Goal: Navigation & Orientation: Understand site structure

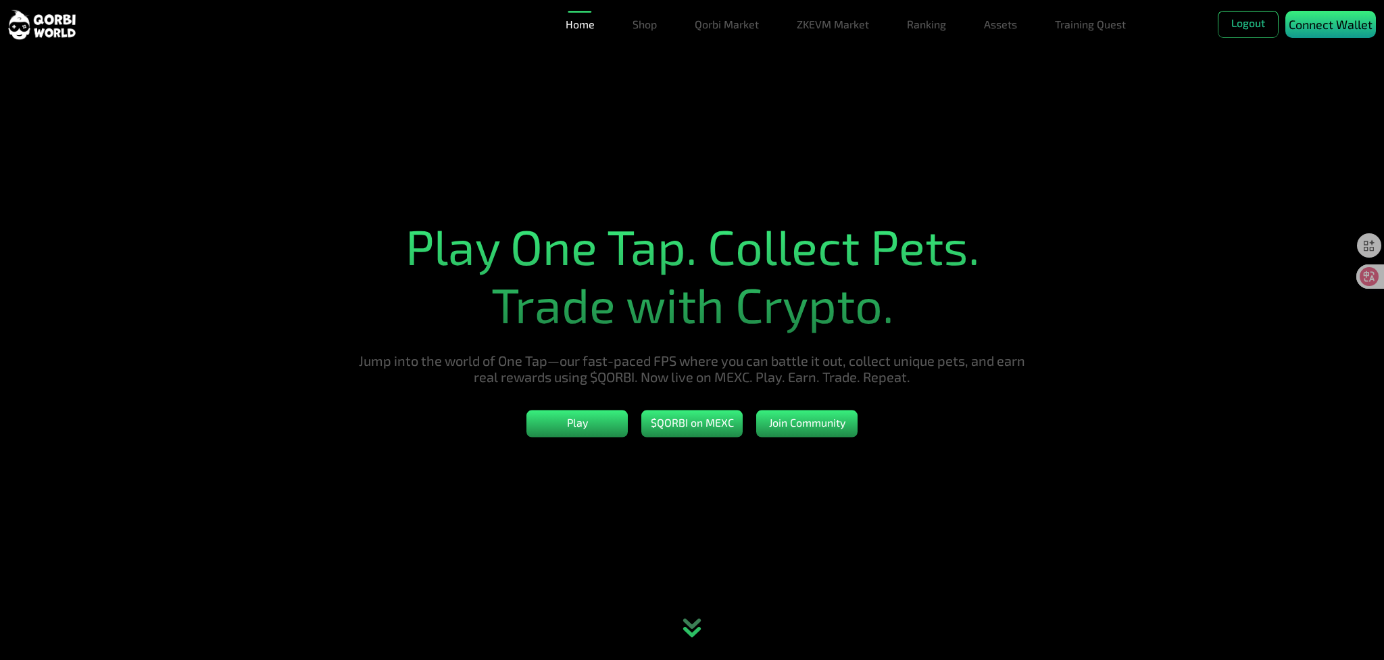
click at [1329, 25] on p "Connect Wallet" at bounding box center [1331, 25] width 84 height 18
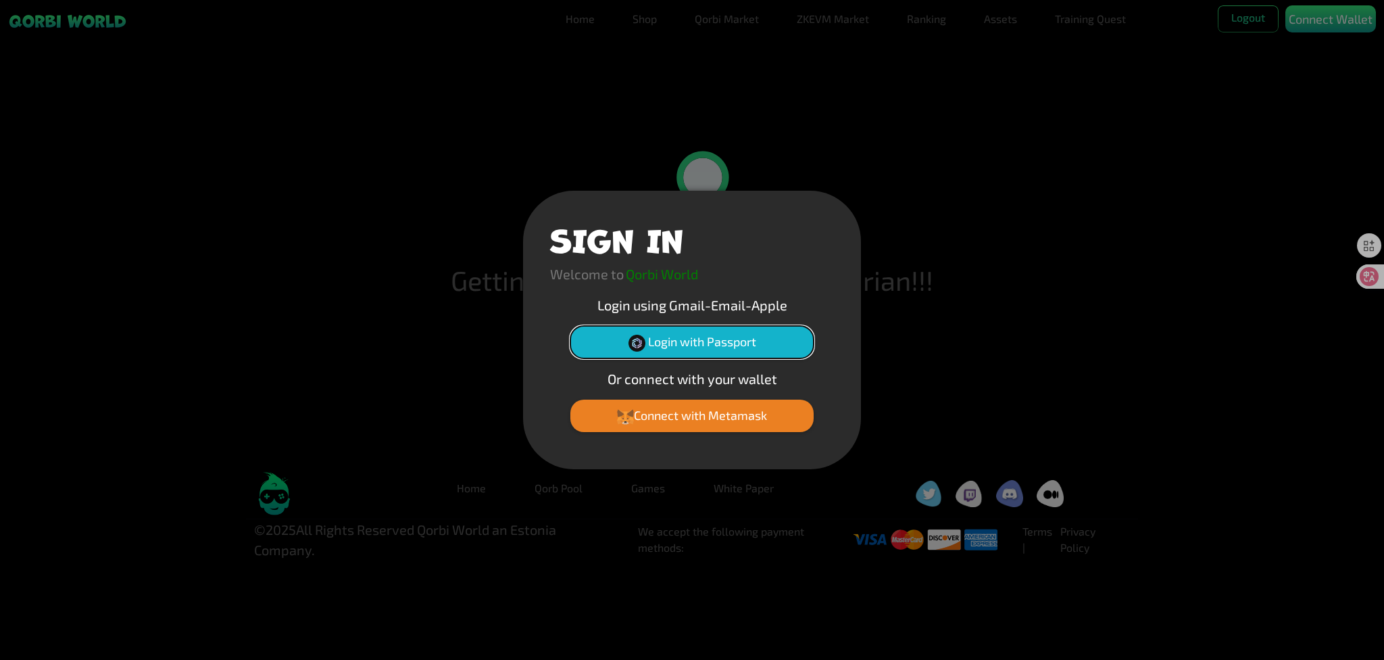
click at [681, 340] on button "Login with Passport" at bounding box center [691, 342] width 243 height 32
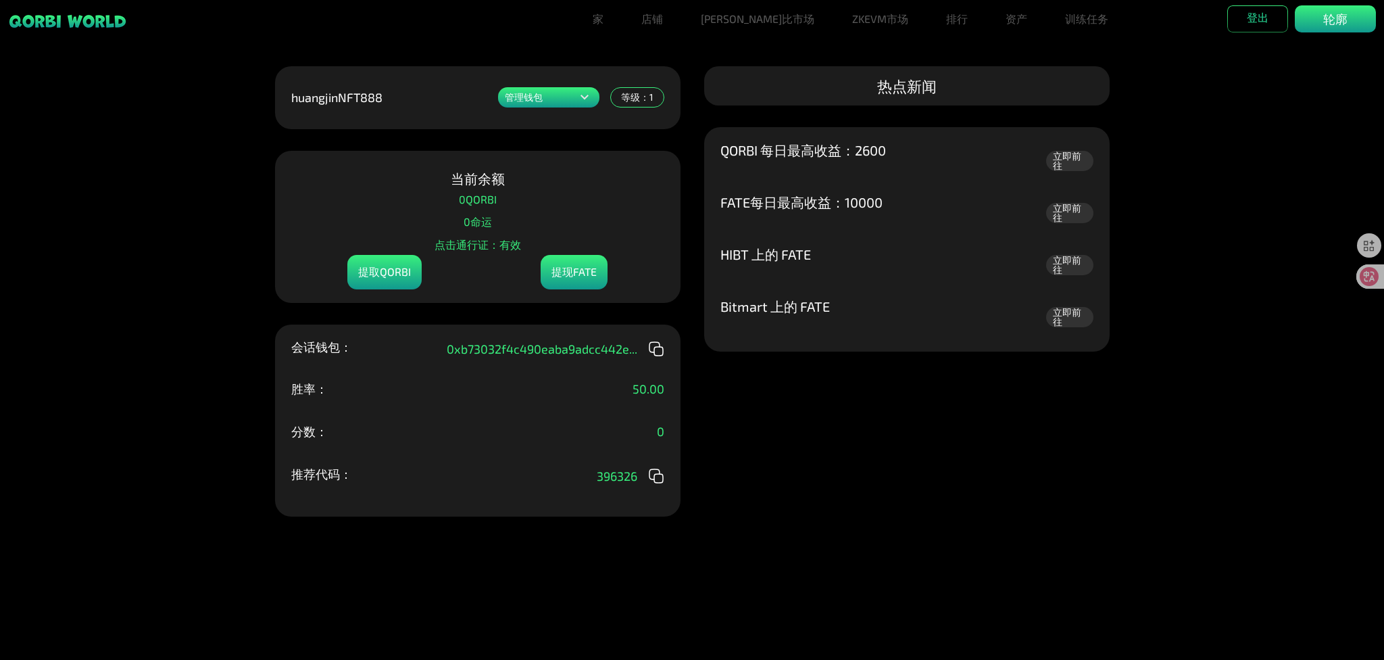
click at [1266, 332] on div "管理钱包 添加一个或多个钱包以在一个地方展示您的所有物品。 0x2a288127a4c4b37f...529b 行动 0xb73032f4c490eaba..…" at bounding box center [692, 330] width 1384 height 660
click at [585, 97] on icon at bounding box center [584, 97] width 16 height 16
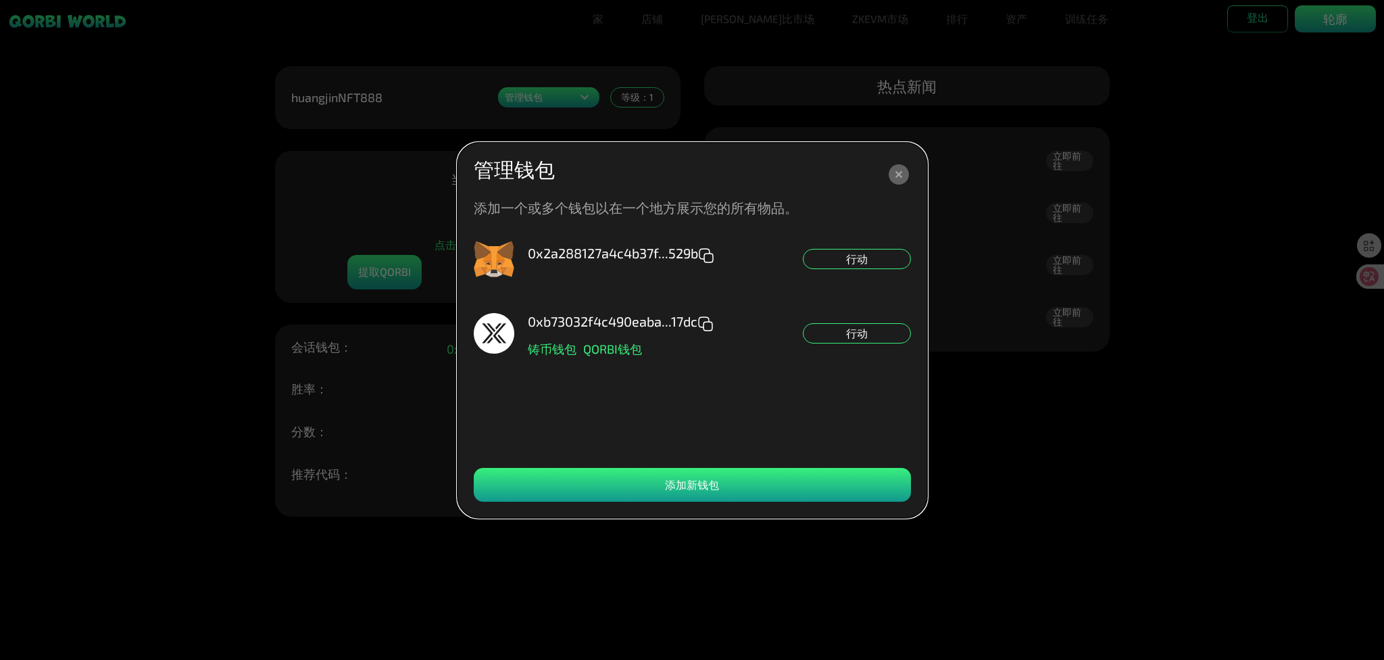
click at [899, 171] on icon at bounding box center [899, 174] width 20 height 20
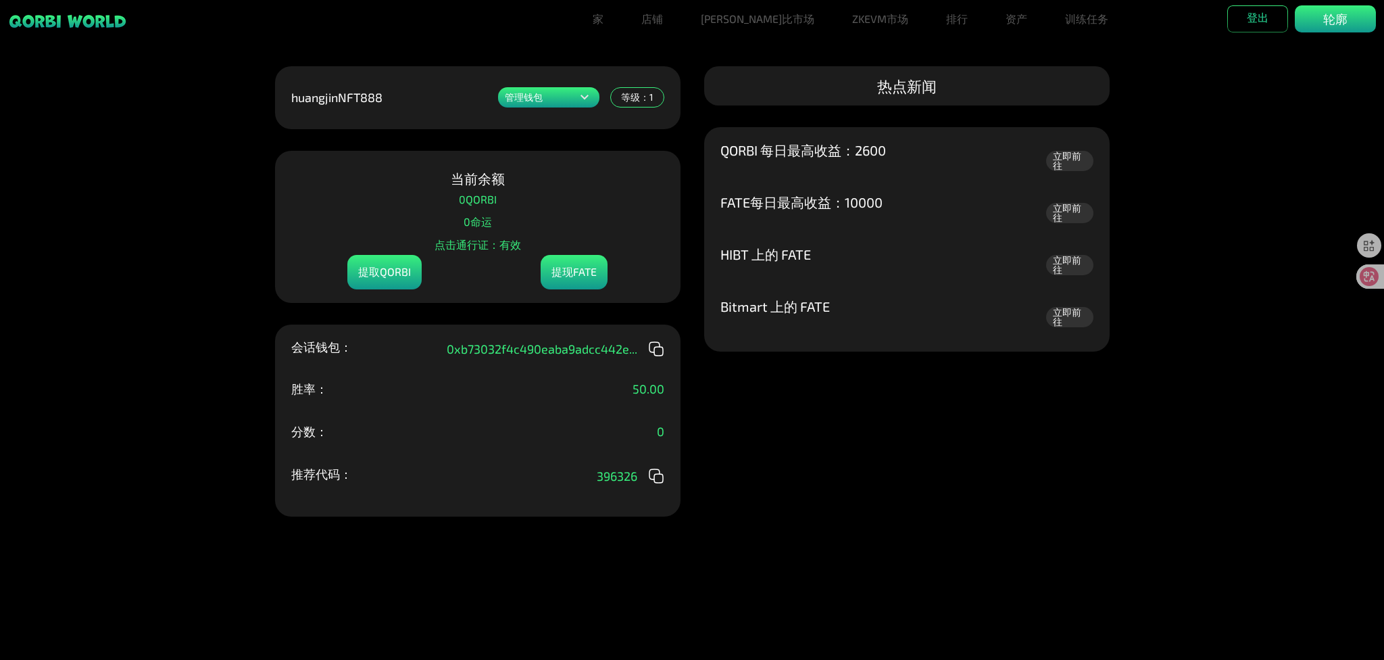
drag, startPoint x: 135, startPoint y: 26, endPoint x: 41, endPoint y: 22, distance: 94.0
click at [38, 22] on div at bounding box center [246, 18] width 492 height 27
click at [141, 29] on div at bounding box center [246, 18] width 492 height 27
click at [97, 20] on img at bounding box center [67, 22] width 119 height 16
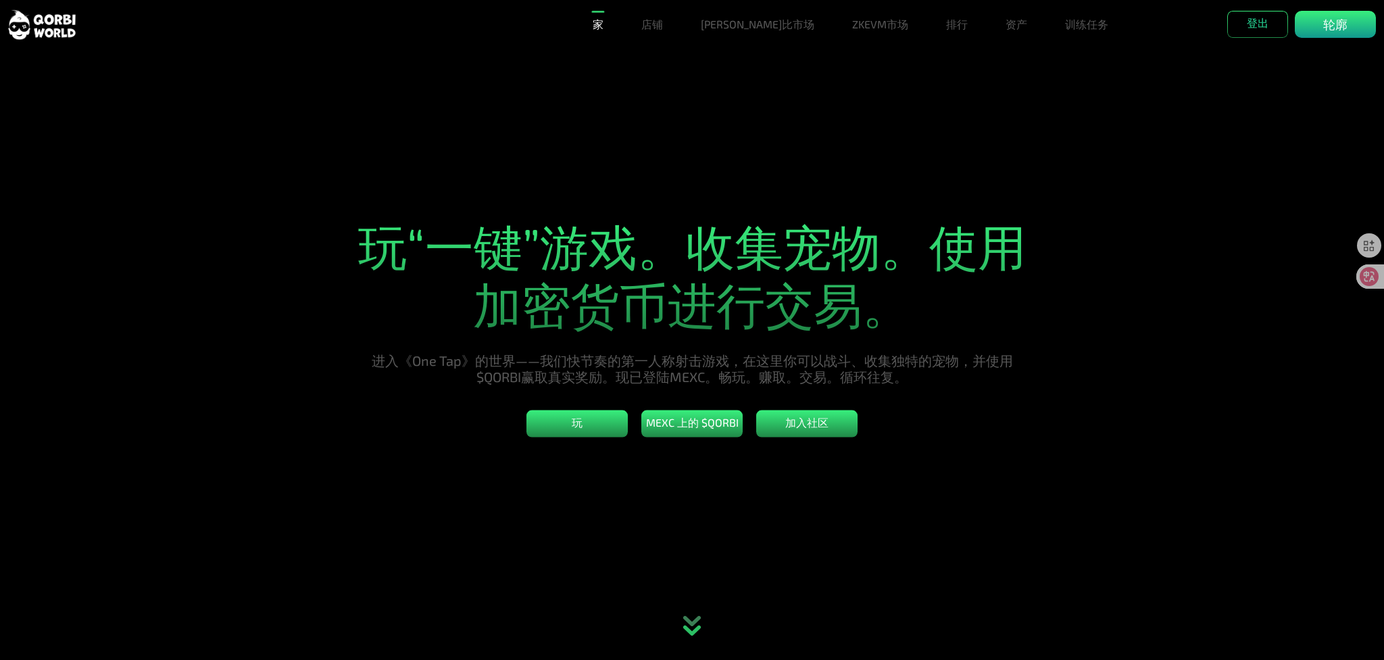
click at [1337, 20] on font "轮廓" at bounding box center [1335, 24] width 24 height 15
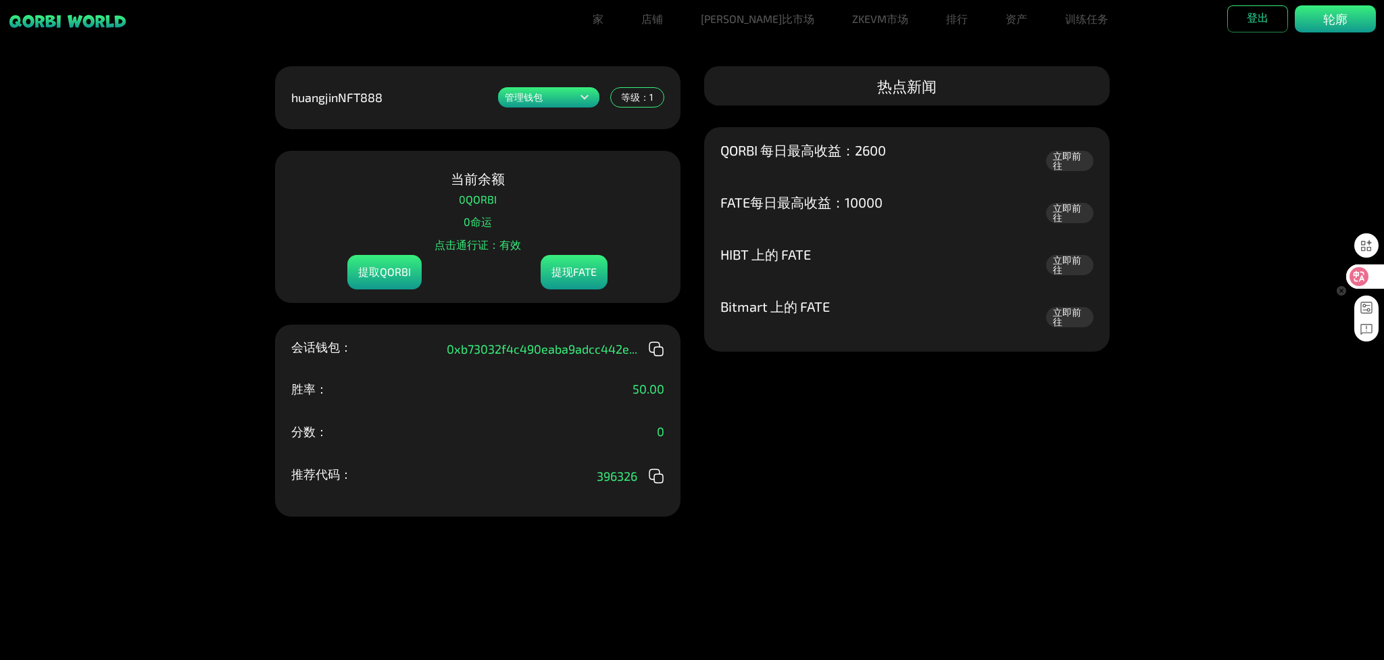
click at [1358, 275] on icon at bounding box center [1359, 276] width 11 height 11
click at [1358, 274] on icon at bounding box center [1359, 276] width 11 height 11
click at [1341, 18] on font "轮廓" at bounding box center [1335, 18] width 24 height 15
click at [1333, 19] on font "轮廓" at bounding box center [1335, 18] width 24 height 15
click at [1136, 53] on div "管理钱包 添加一个或多个钱包以在一个地方展示您的所有物品。 0x2a288127a4c4b37f...529b 行动 0xb73032f4c490eaba..…" at bounding box center [692, 330] width 1384 height 660
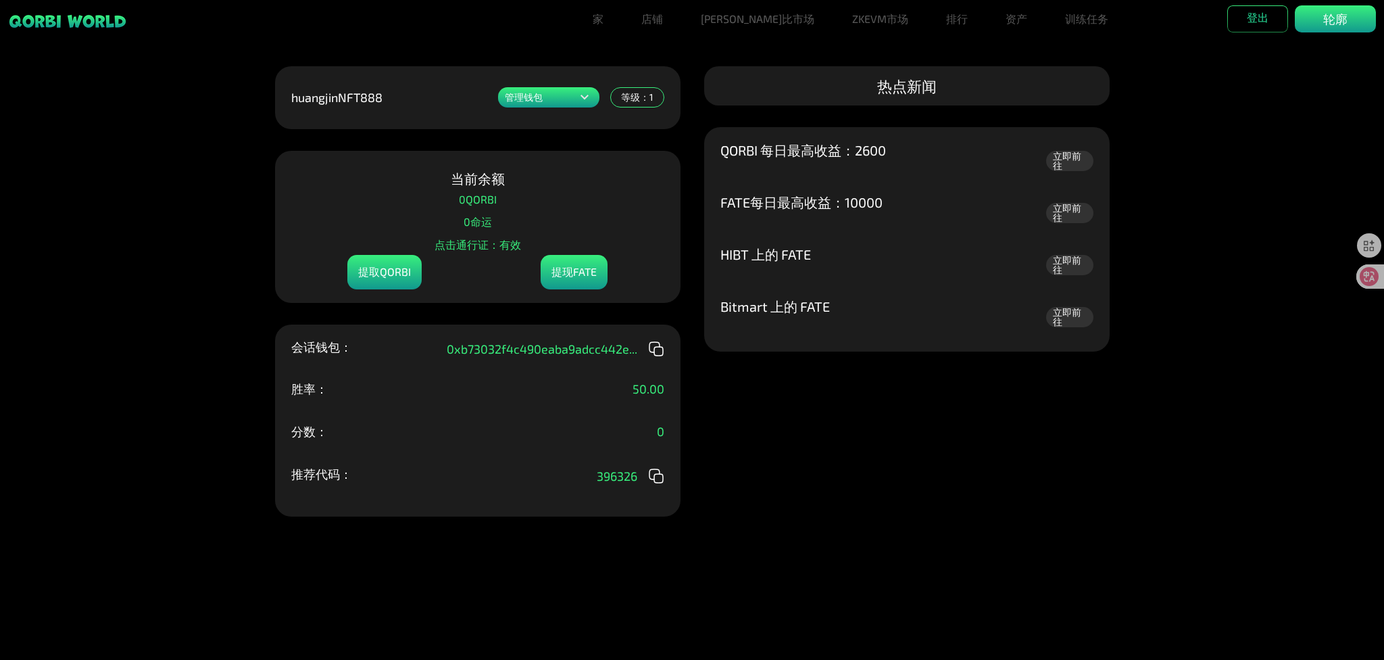
click at [582, 95] on icon at bounding box center [584, 97] width 16 height 16
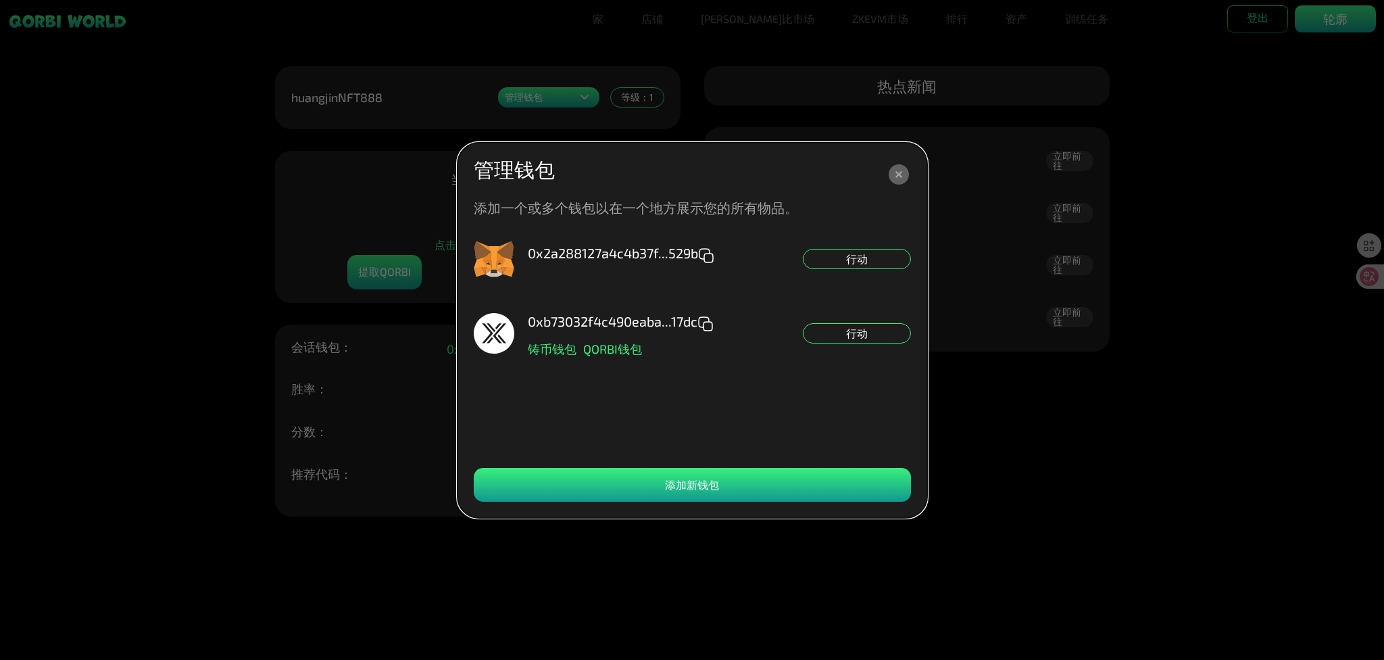
click at [894, 173] on icon at bounding box center [899, 174] width 20 height 20
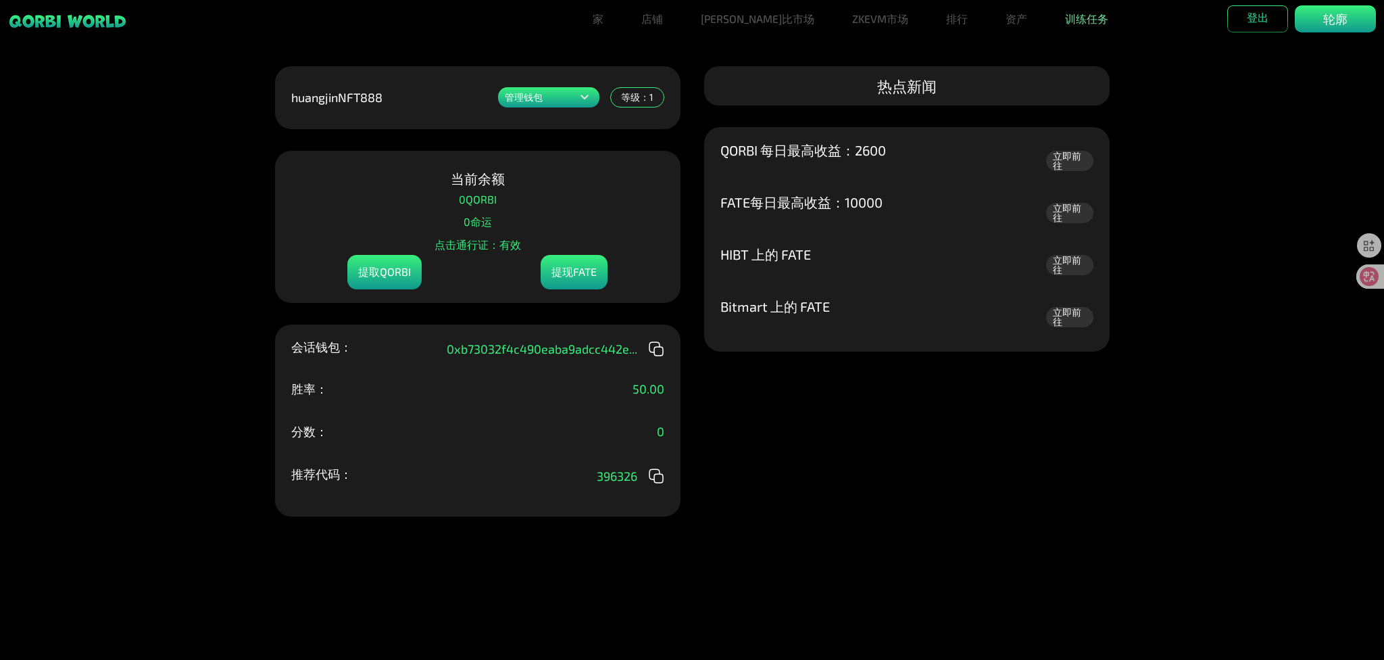
click at [1065, 20] on font "训练任务" at bounding box center [1086, 18] width 43 height 13
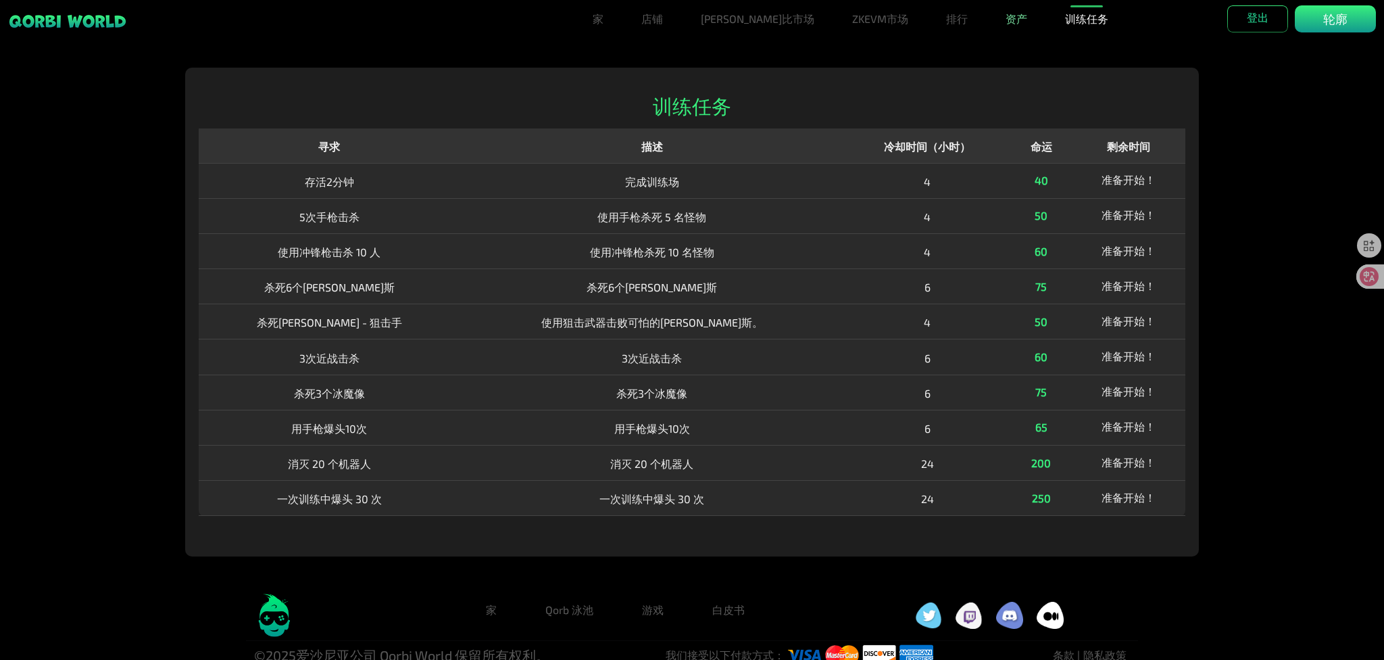
click at [1006, 18] on font "资产" at bounding box center [1017, 18] width 22 height 13
click at [1017, 41] on font "资产" at bounding box center [1028, 45] width 22 height 13
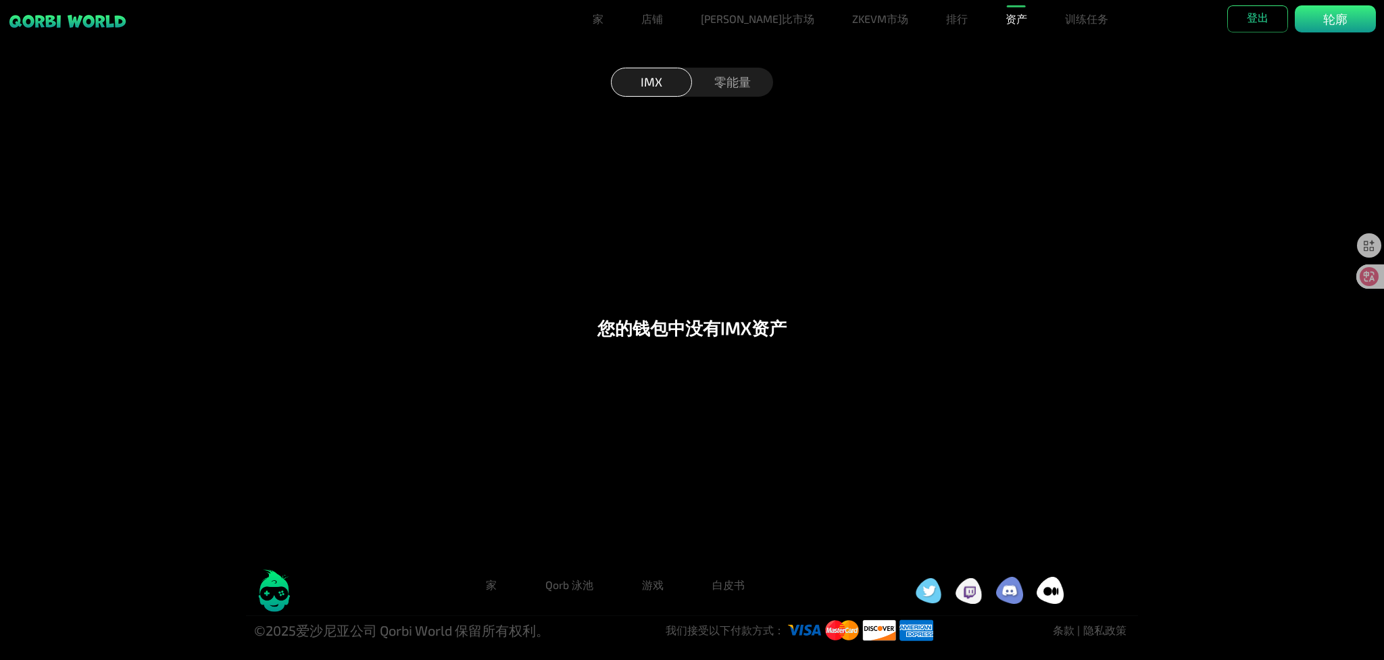
click at [722, 89] on font "零能量" at bounding box center [732, 81] width 36 height 15
click at [649, 86] on font "IMX" at bounding box center [652, 81] width 22 height 15
click at [946, 15] on font "排行" at bounding box center [957, 18] width 22 height 13
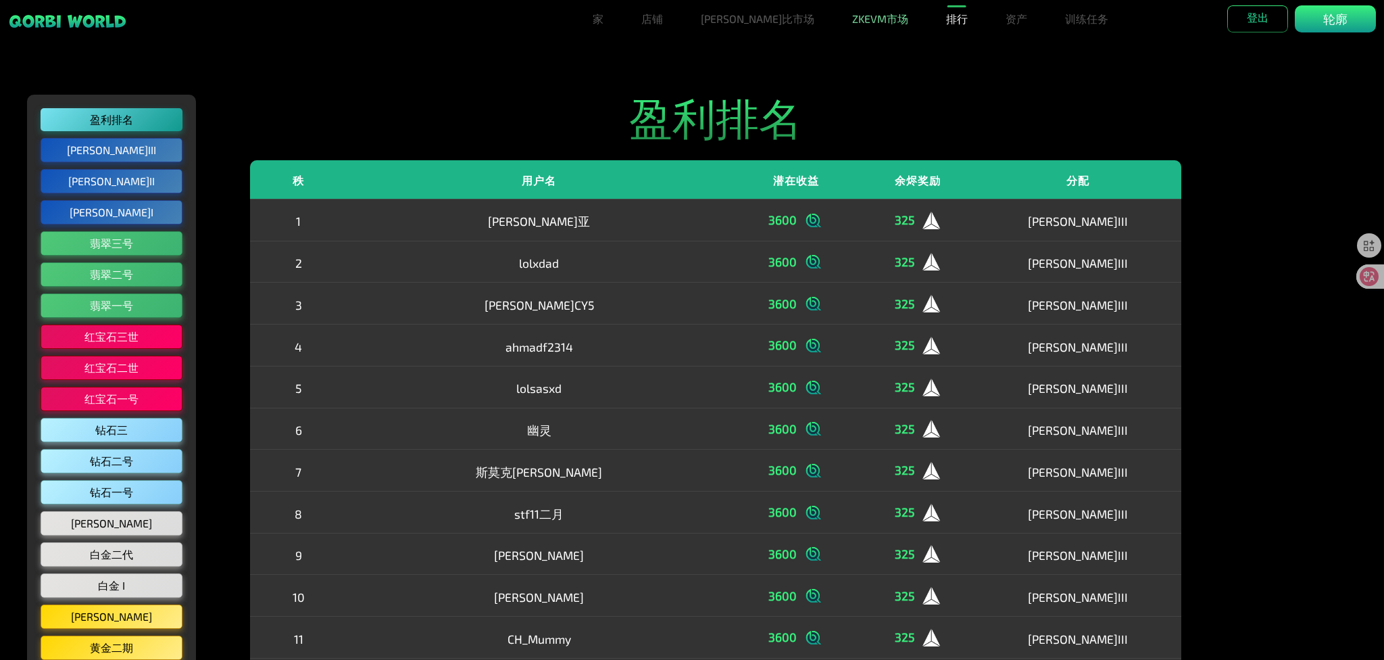
click at [852, 18] on font "ZKEVM市场" at bounding box center [880, 18] width 56 height 13
click at [852, 21] on font "ZKEVM市场" at bounding box center [880, 18] width 56 height 13
click at [758, 21] on font "[PERSON_NAME]比市场" at bounding box center [758, 18] width 114 height 13
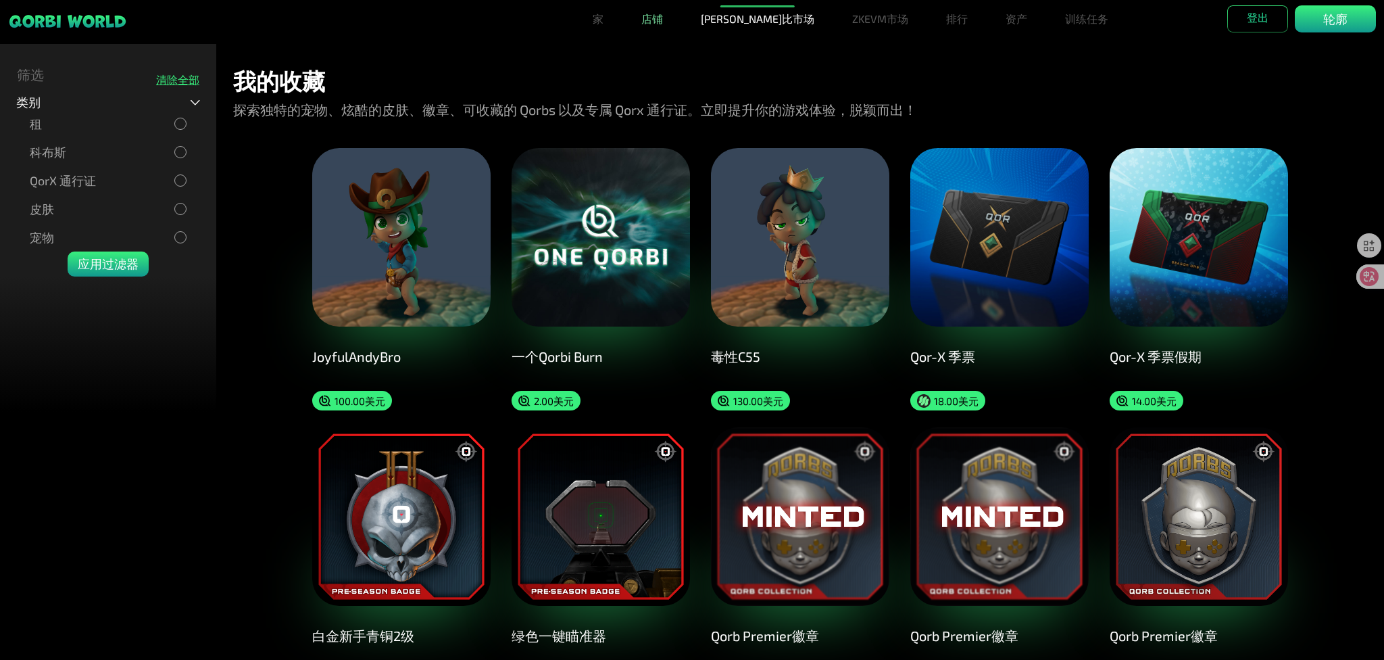
click at [663, 18] on font "店铺" at bounding box center [652, 18] width 22 height 13
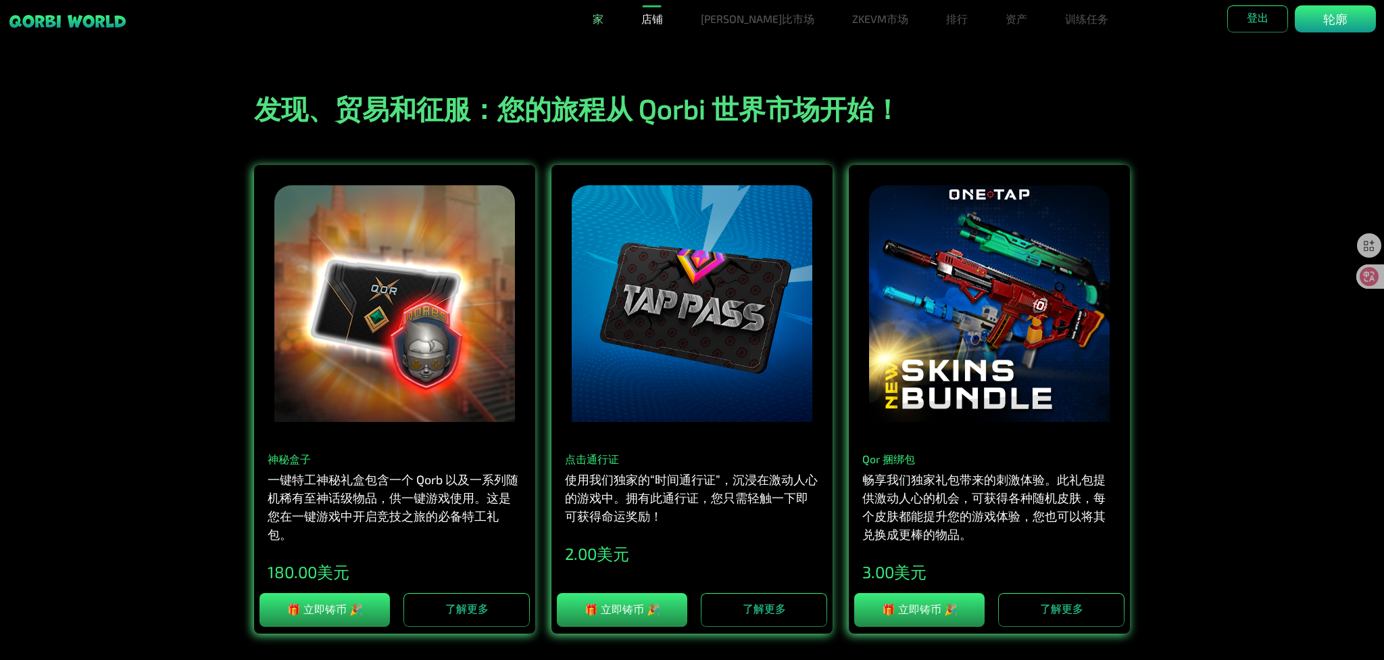
click at [609, 15] on link "家" at bounding box center [598, 18] width 22 height 27
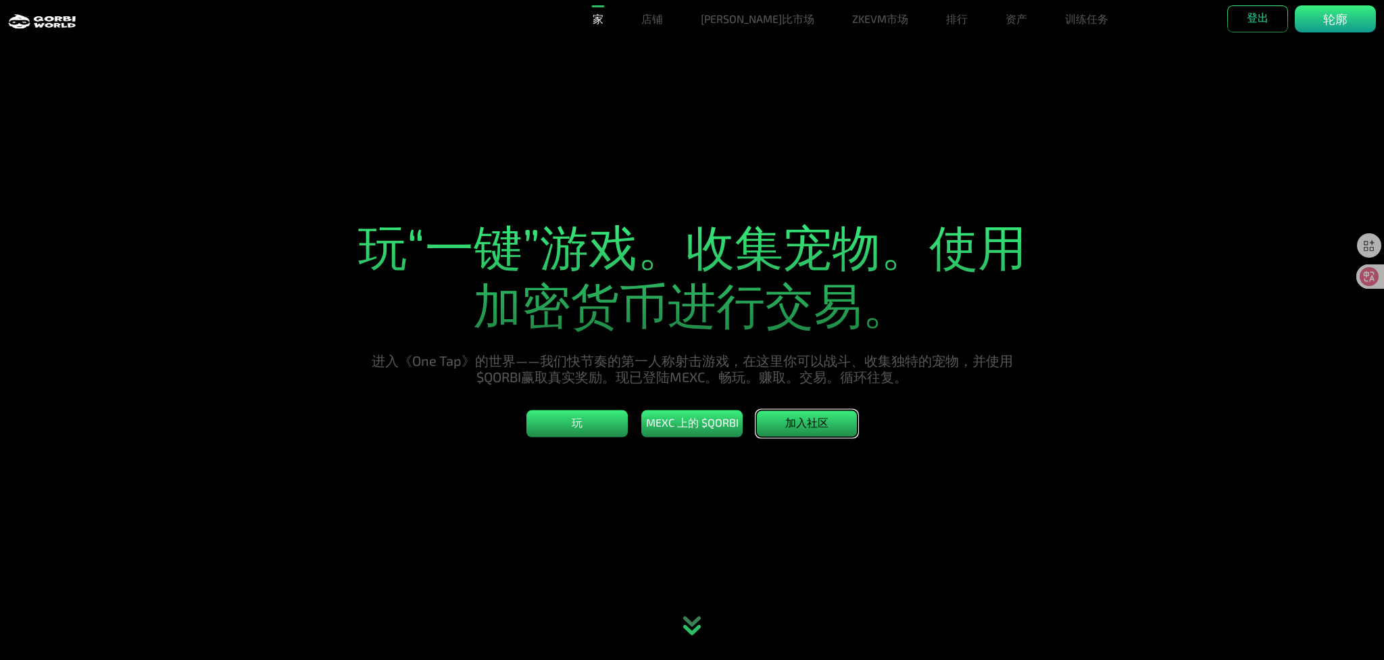
click at [801, 428] on font "加入社区" at bounding box center [806, 422] width 43 height 13
